Goal: Find specific page/section: Find specific page/section

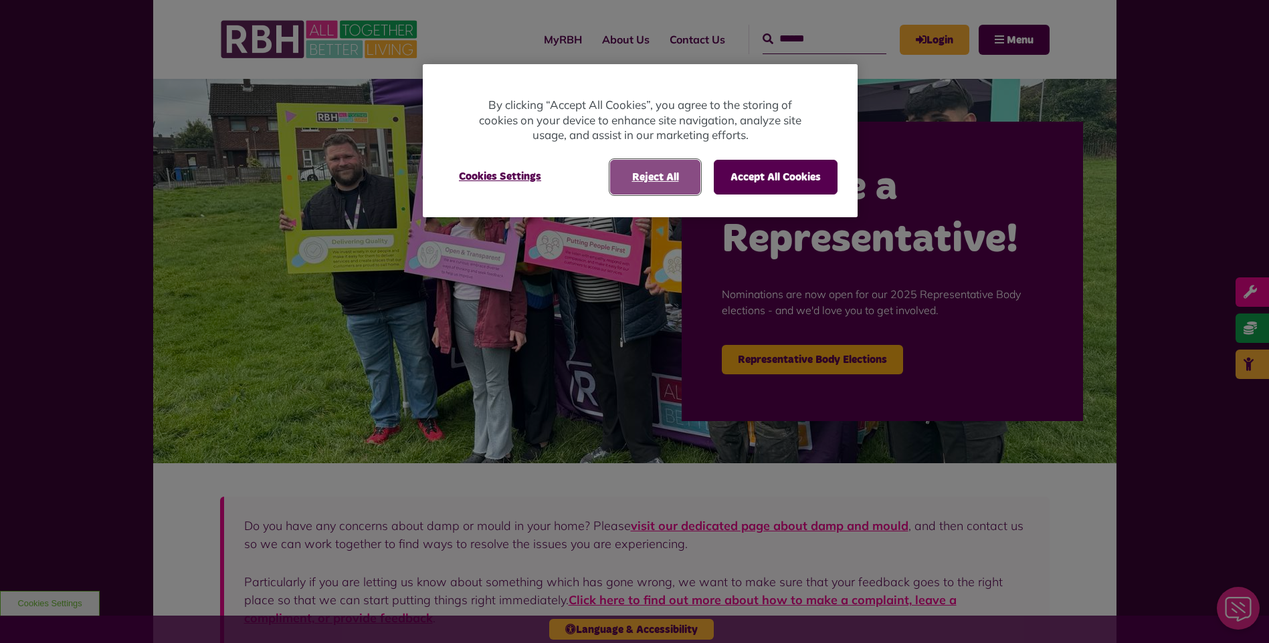
click at [653, 170] on button "Reject All" at bounding box center [655, 177] width 90 height 35
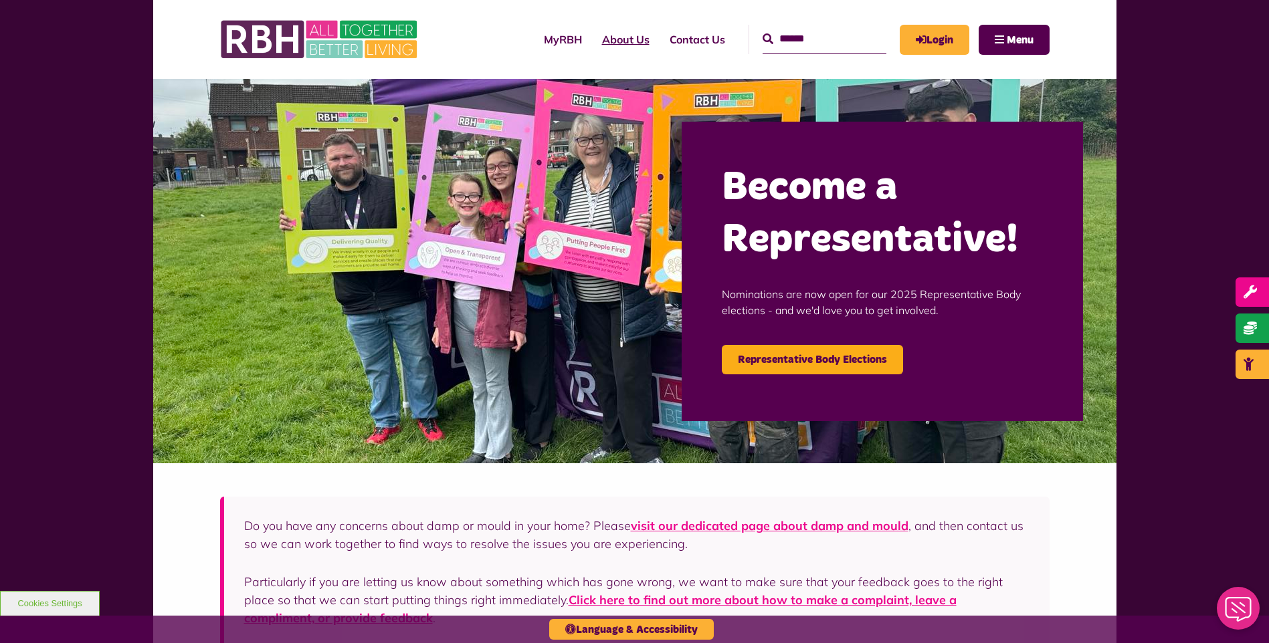
click at [592, 43] on link "About Us" at bounding box center [626, 39] width 68 height 36
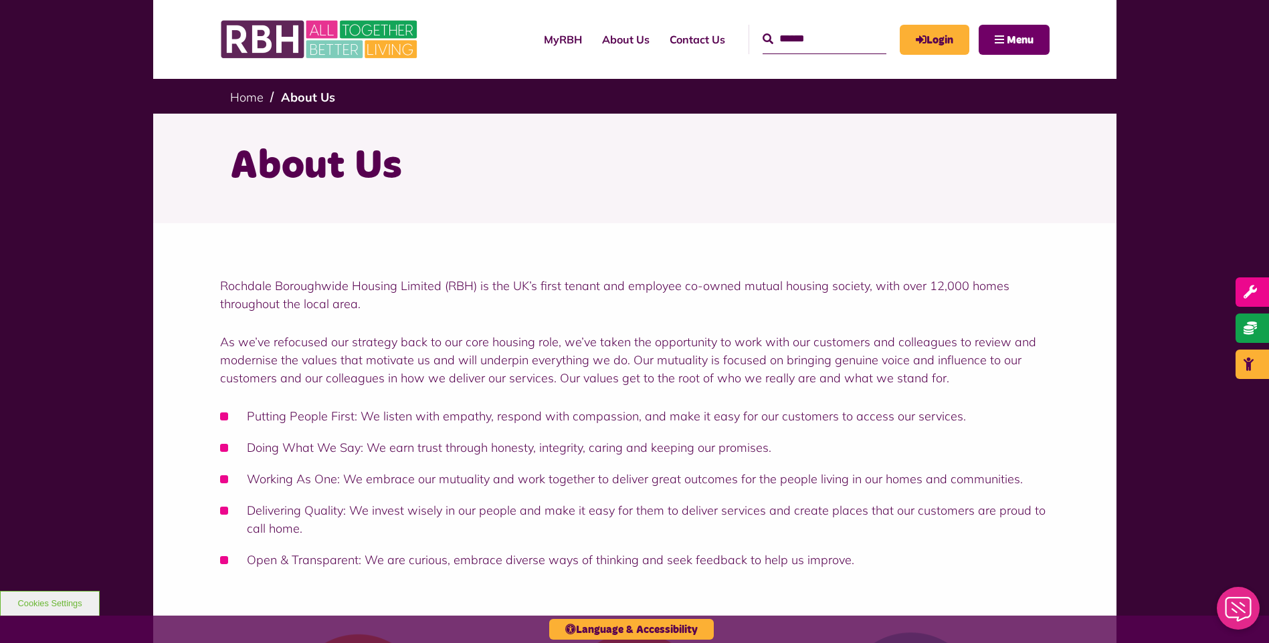
click at [1039, 47] on button "Menu" at bounding box center [1013, 40] width 71 height 30
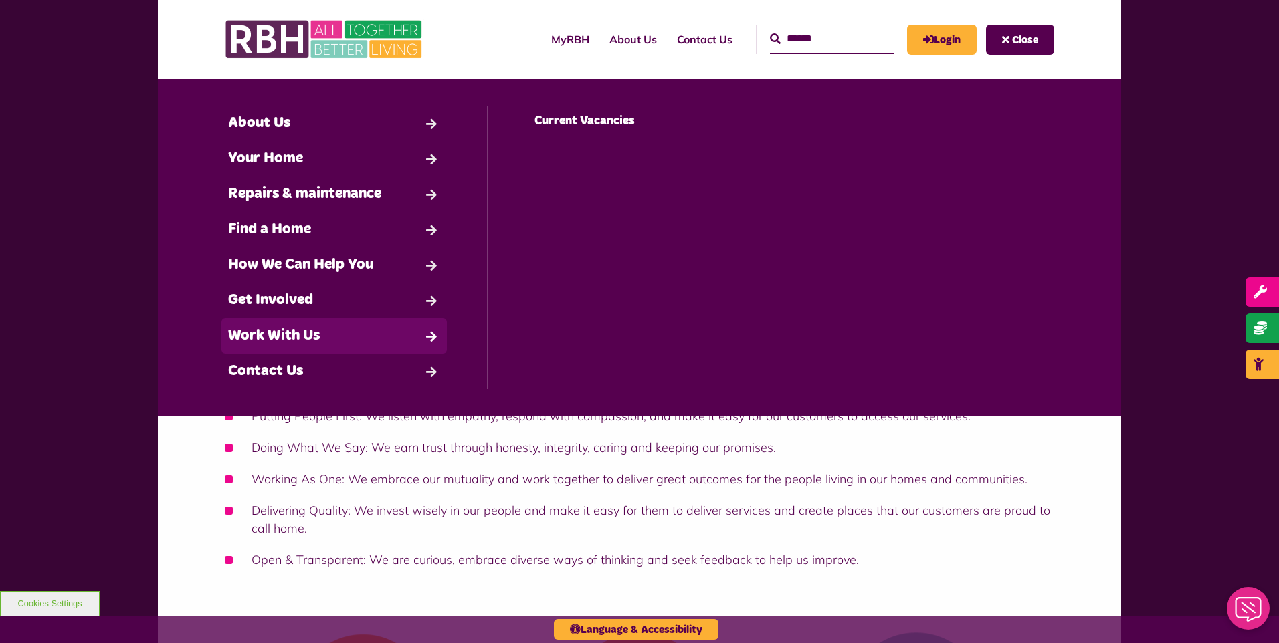
click at [366, 338] on link "Work With Us" at bounding box center [333, 335] width 225 height 35
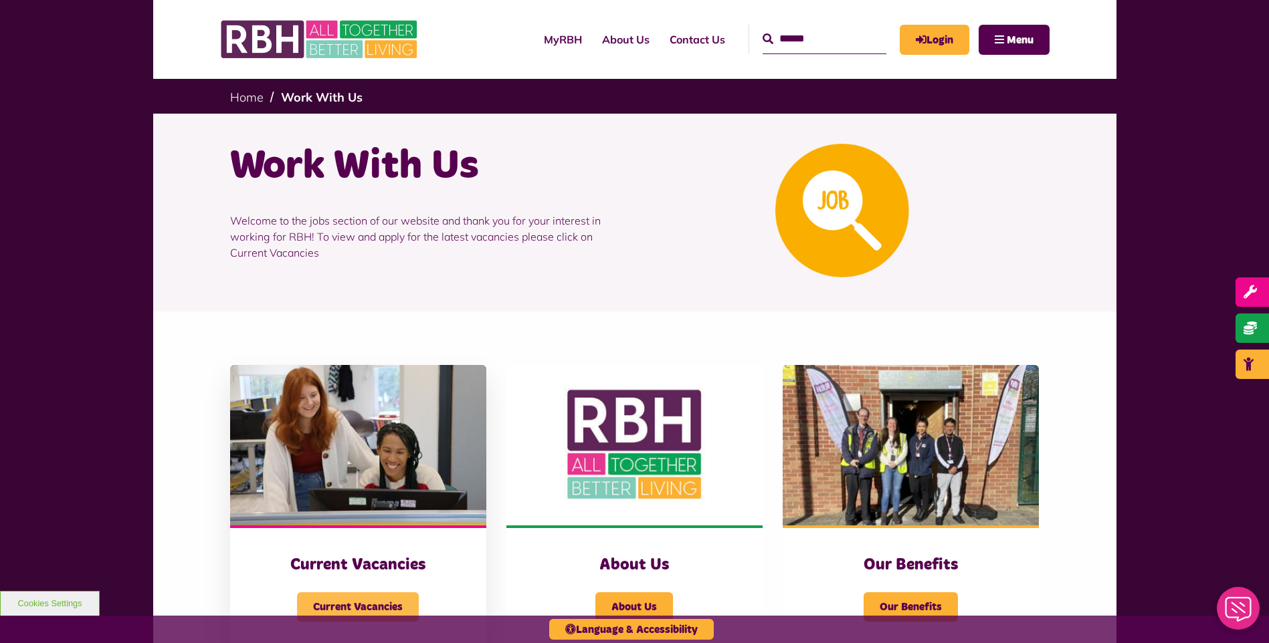
scroll to position [134, 0]
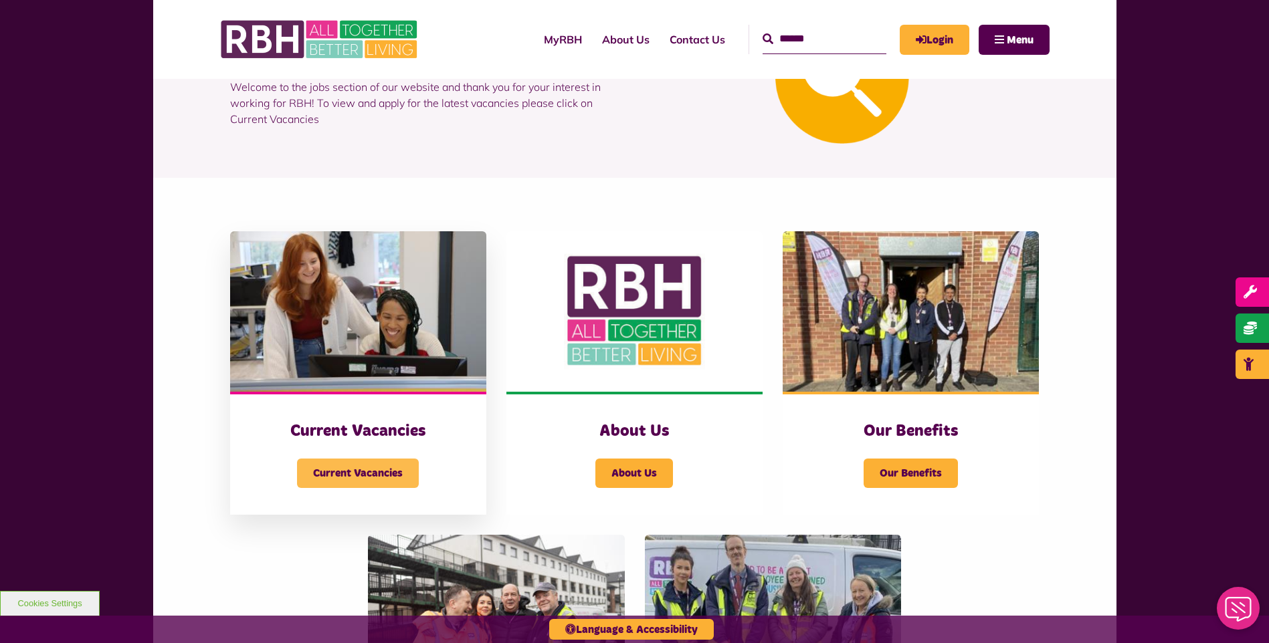
click at [366, 461] on span "Current Vacancies" at bounding box center [358, 473] width 122 height 29
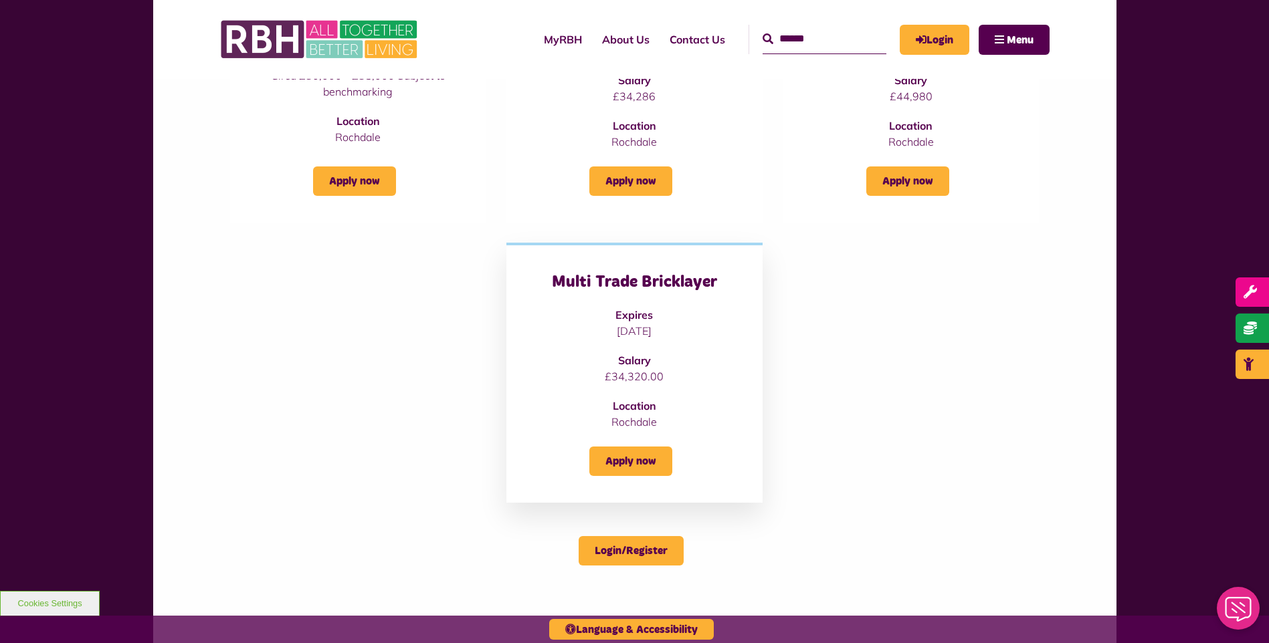
scroll to position [134, 0]
